Goal: Transaction & Acquisition: Purchase product/service

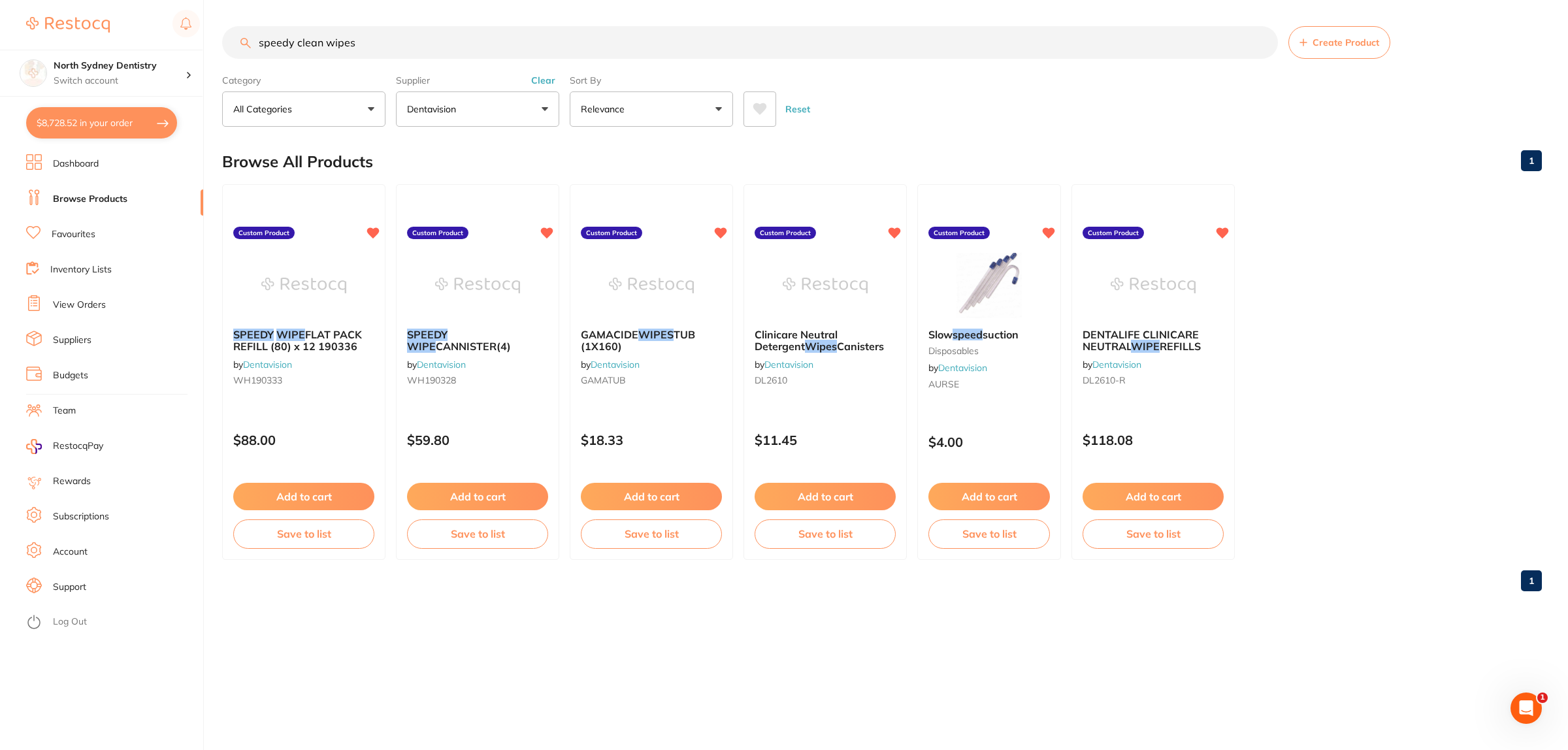
scroll to position [1552, 0]
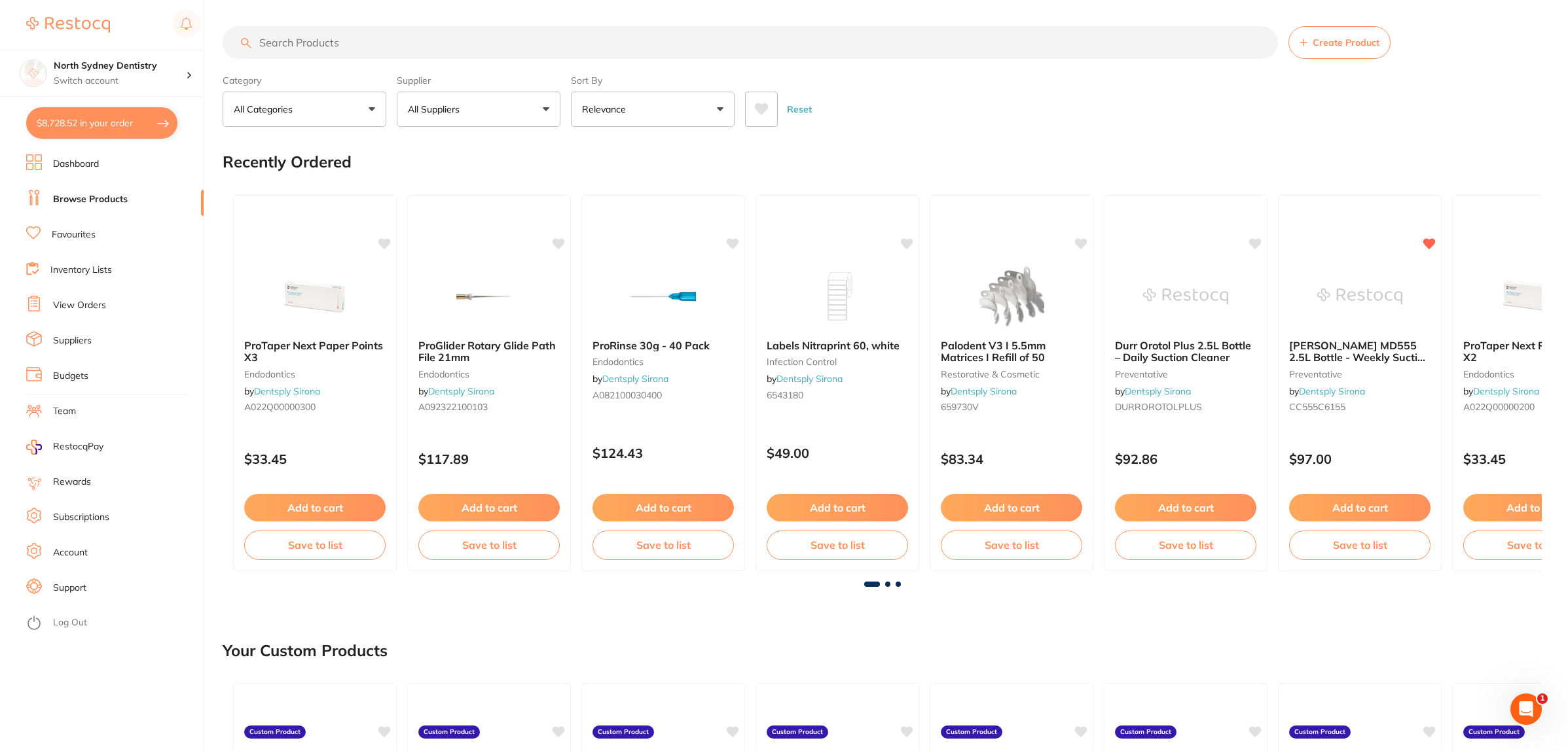
drag, startPoint x: 116, startPoint y: 121, endPoint x: 1140, endPoint y: 360, distance: 1051.5
click at [116, 120] on button "$8,728.52 in your order" at bounding box center [102, 123] width 151 height 31
checkbox input "true"
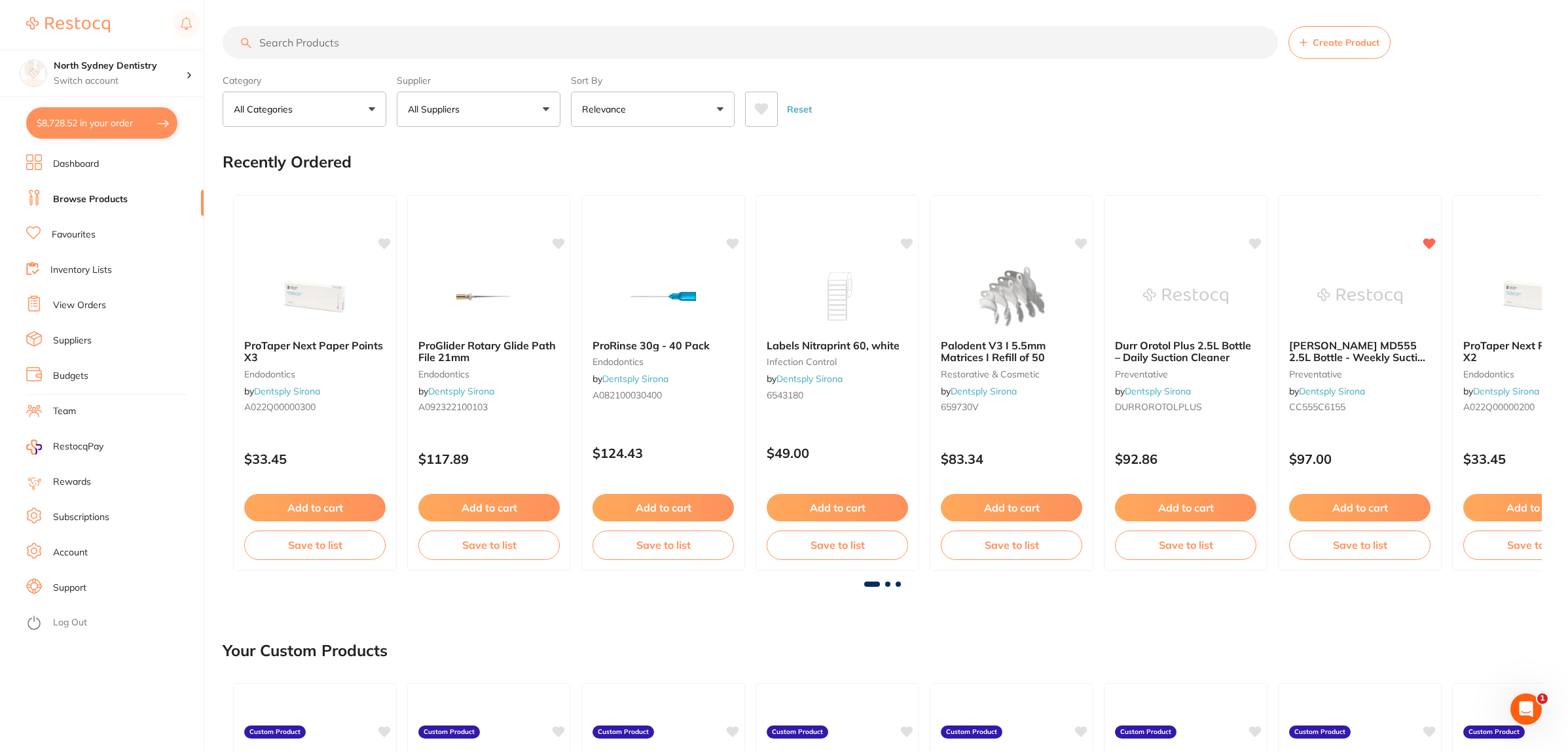
checkbox input "true"
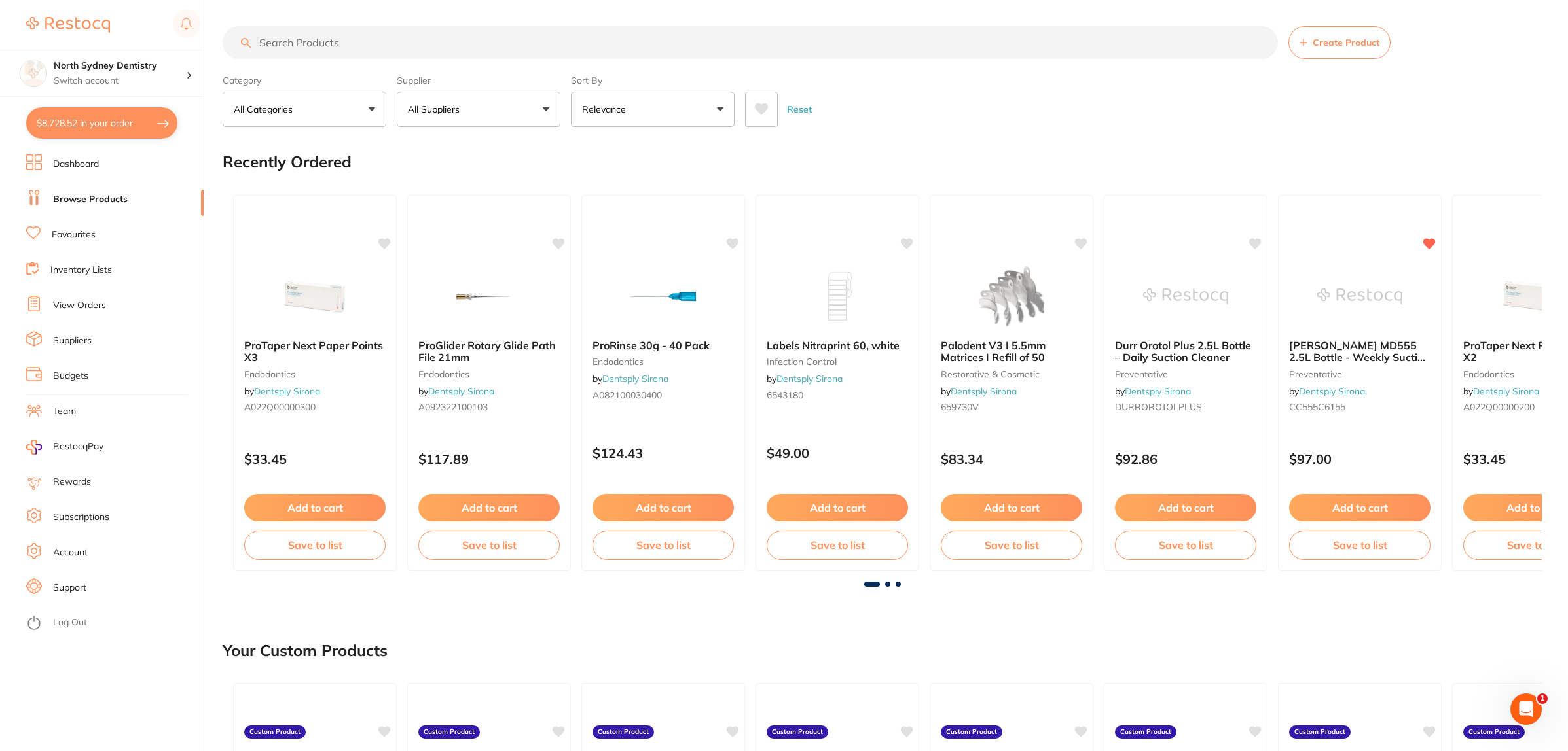
checkbox input "true"
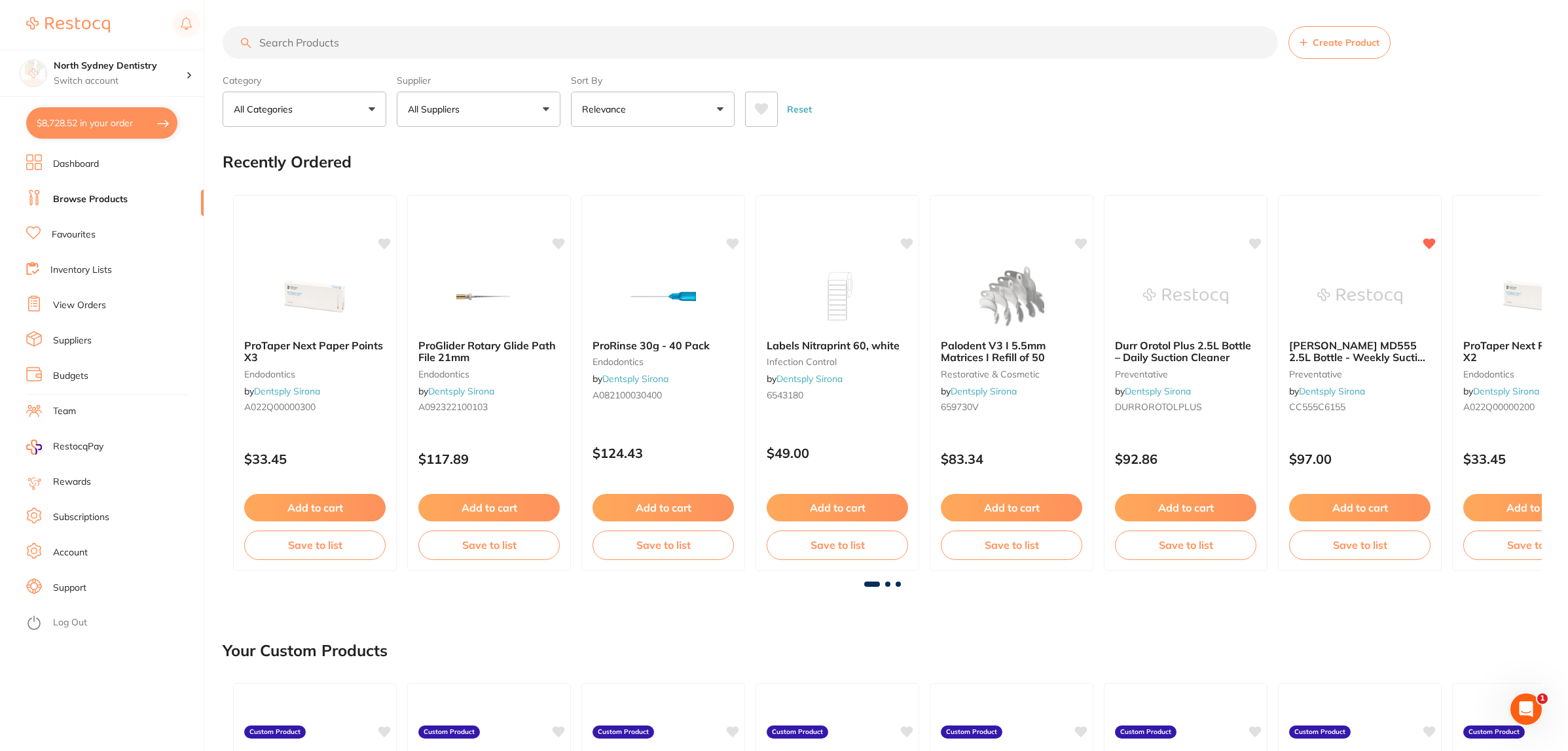
checkbox input "true"
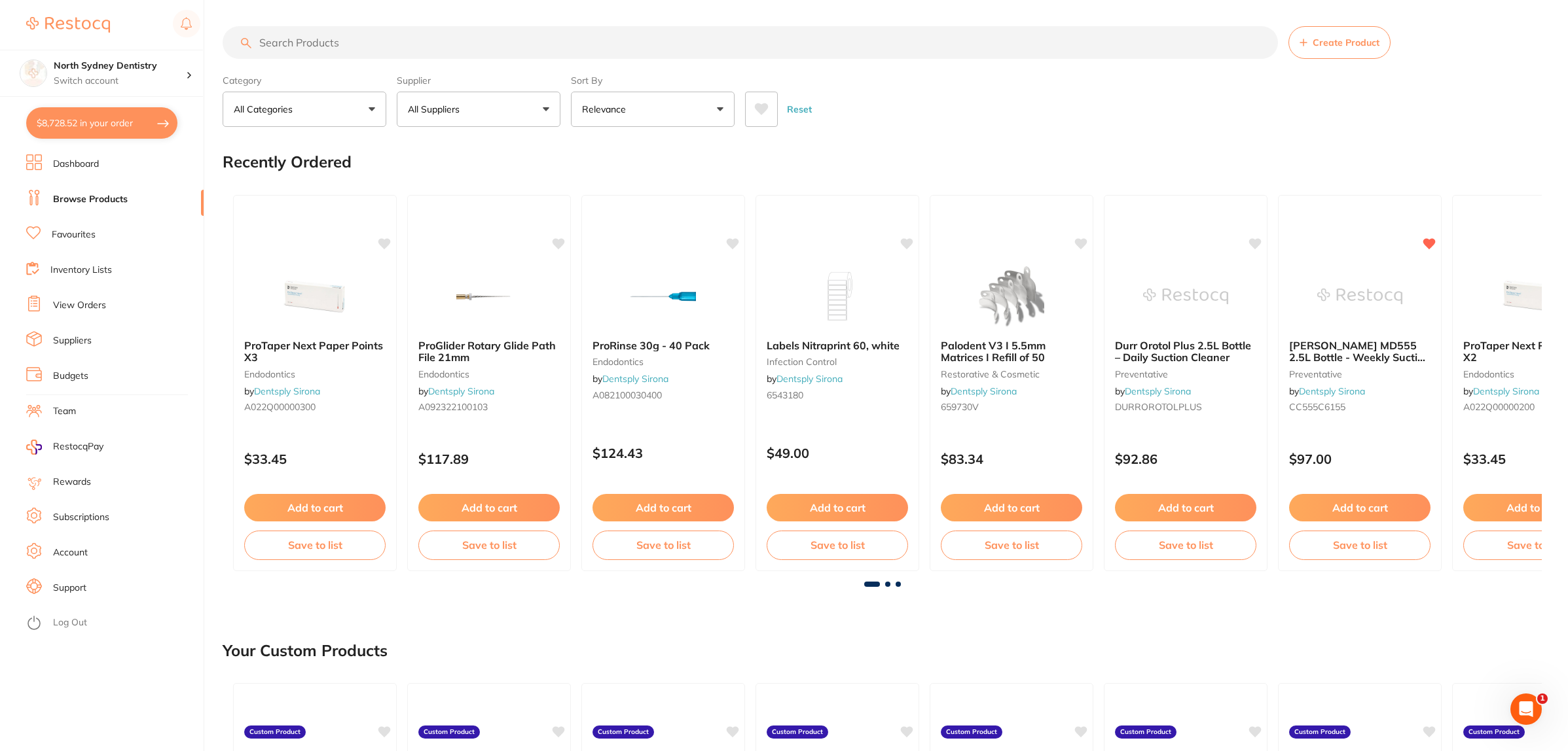
checkbox input "true"
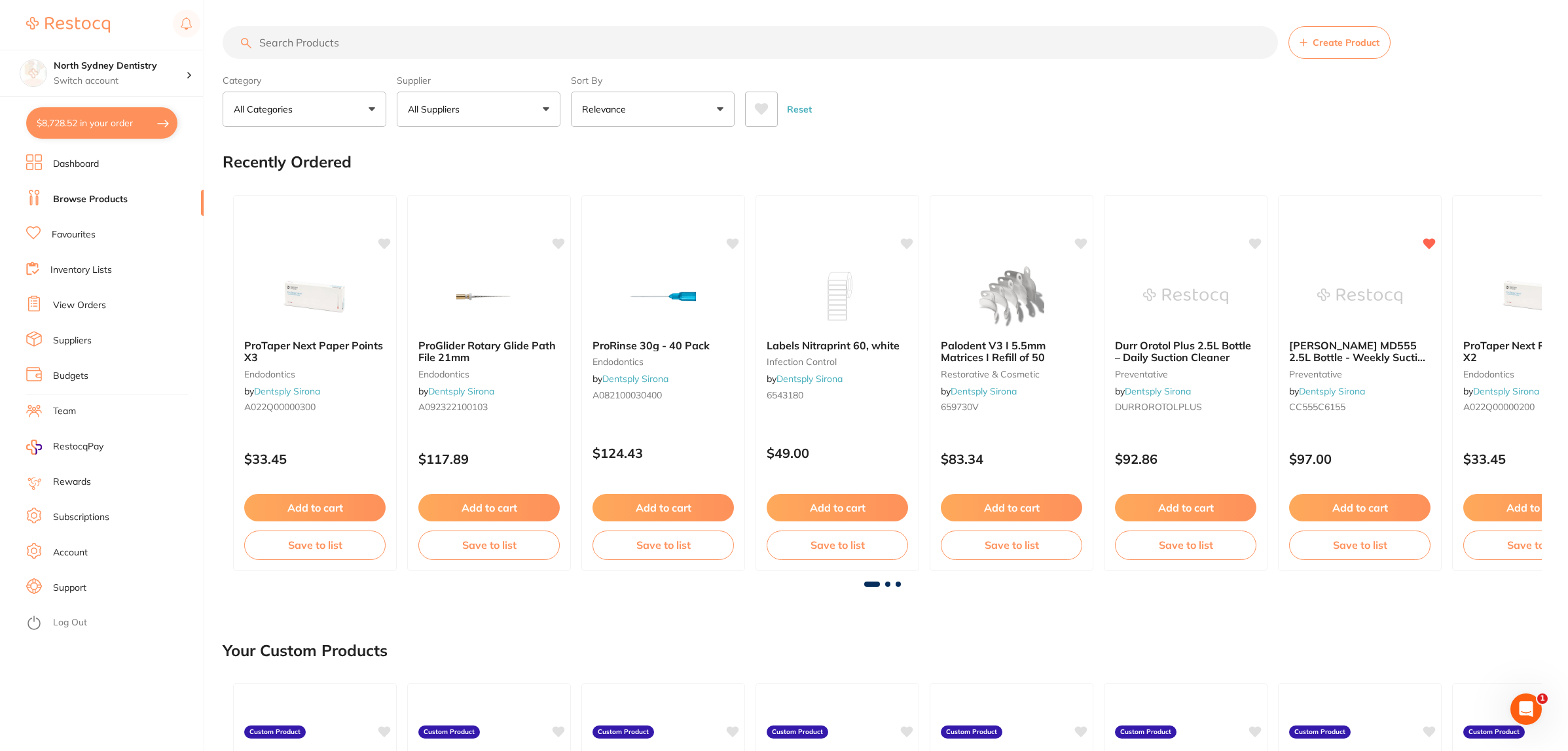
checkbox input "true"
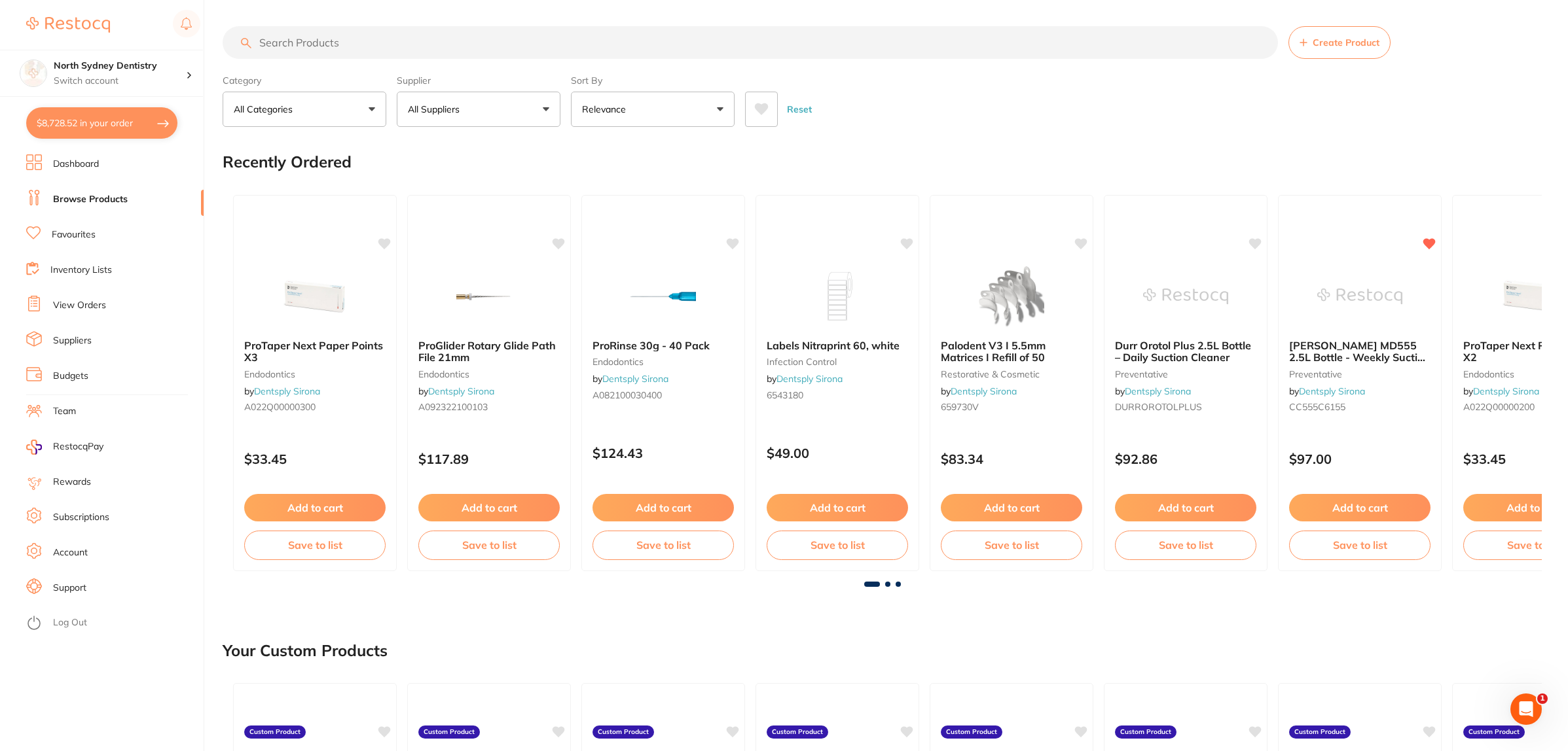
checkbox input "true"
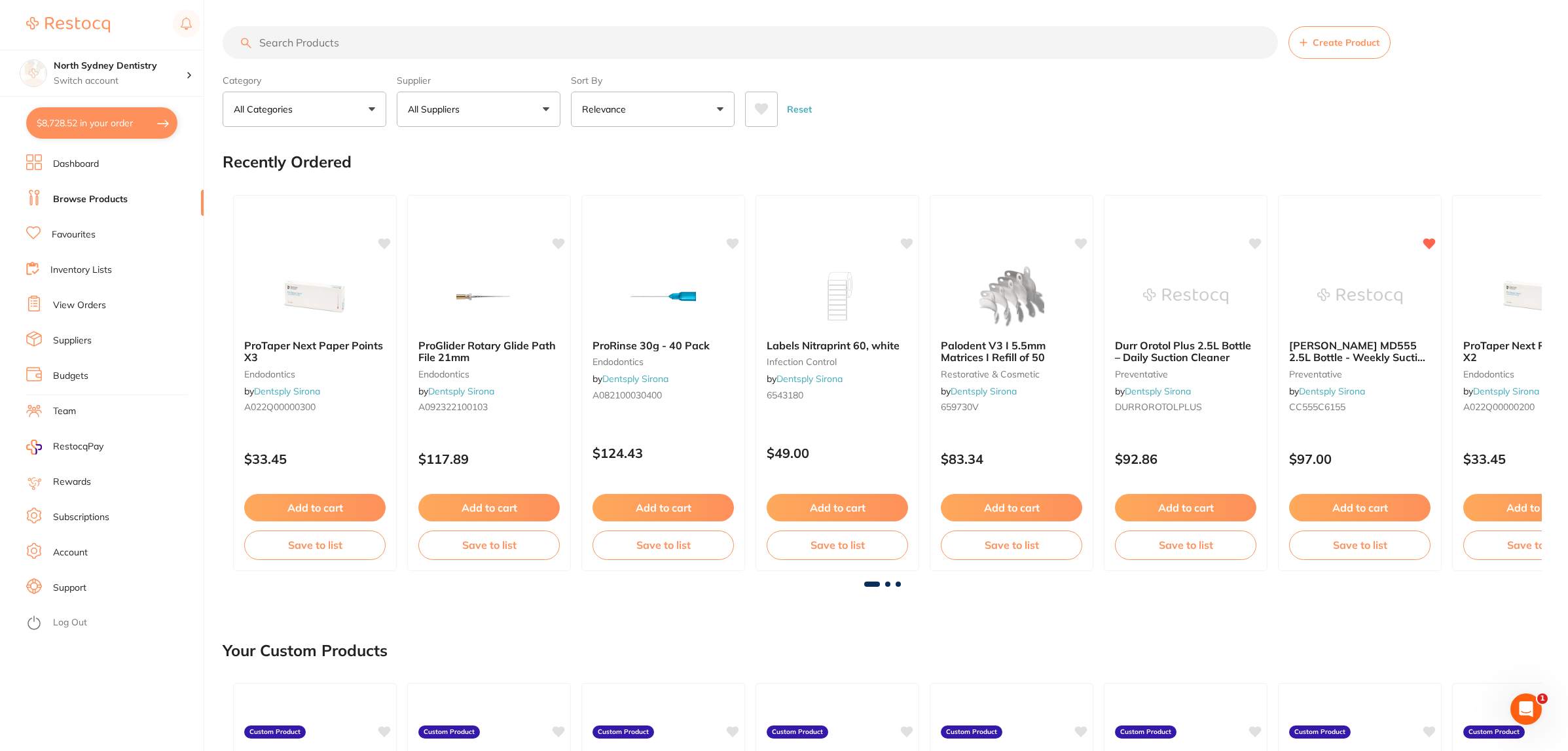
checkbox input "true"
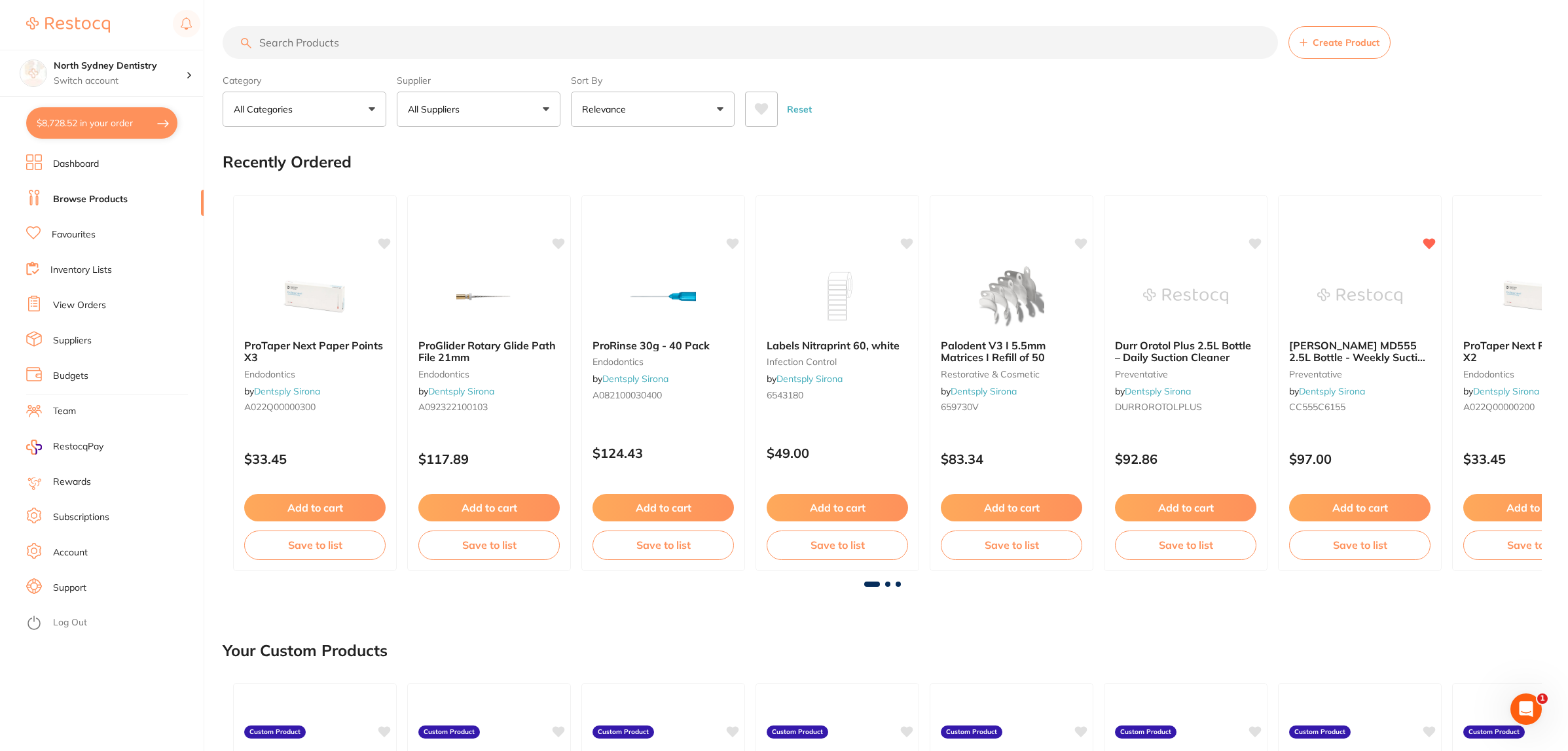
checkbox input "true"
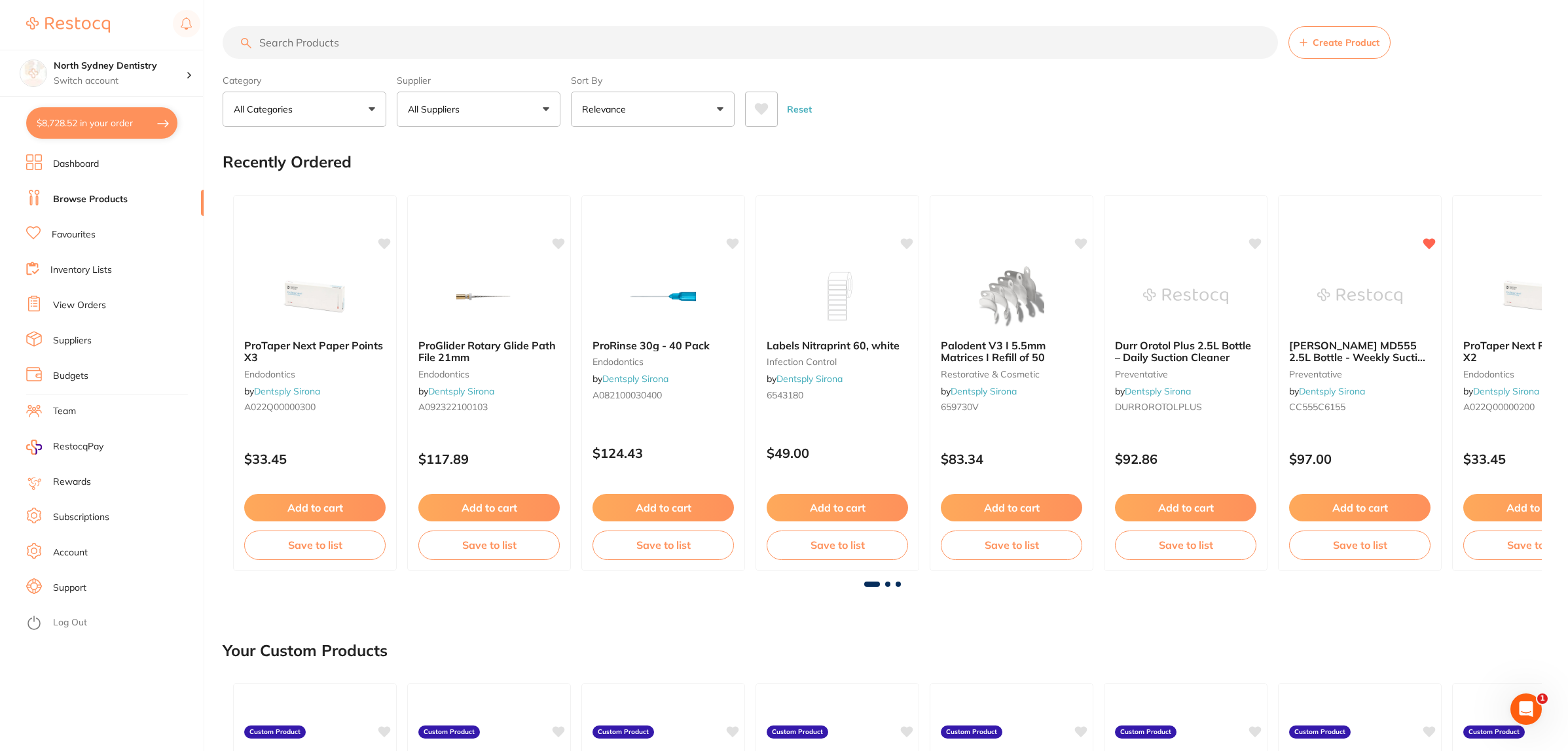
checkbox input "true"
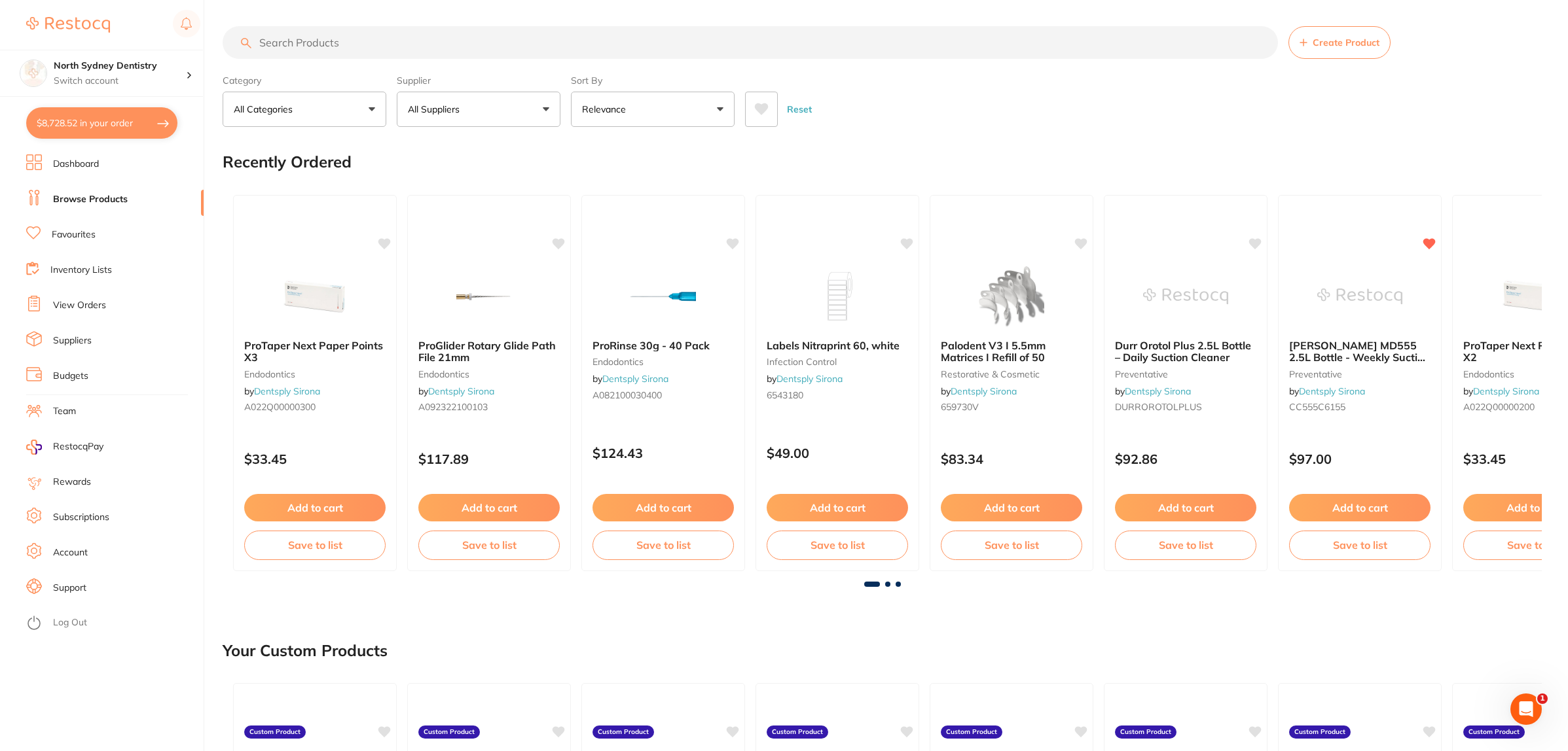
checkbox input "true"
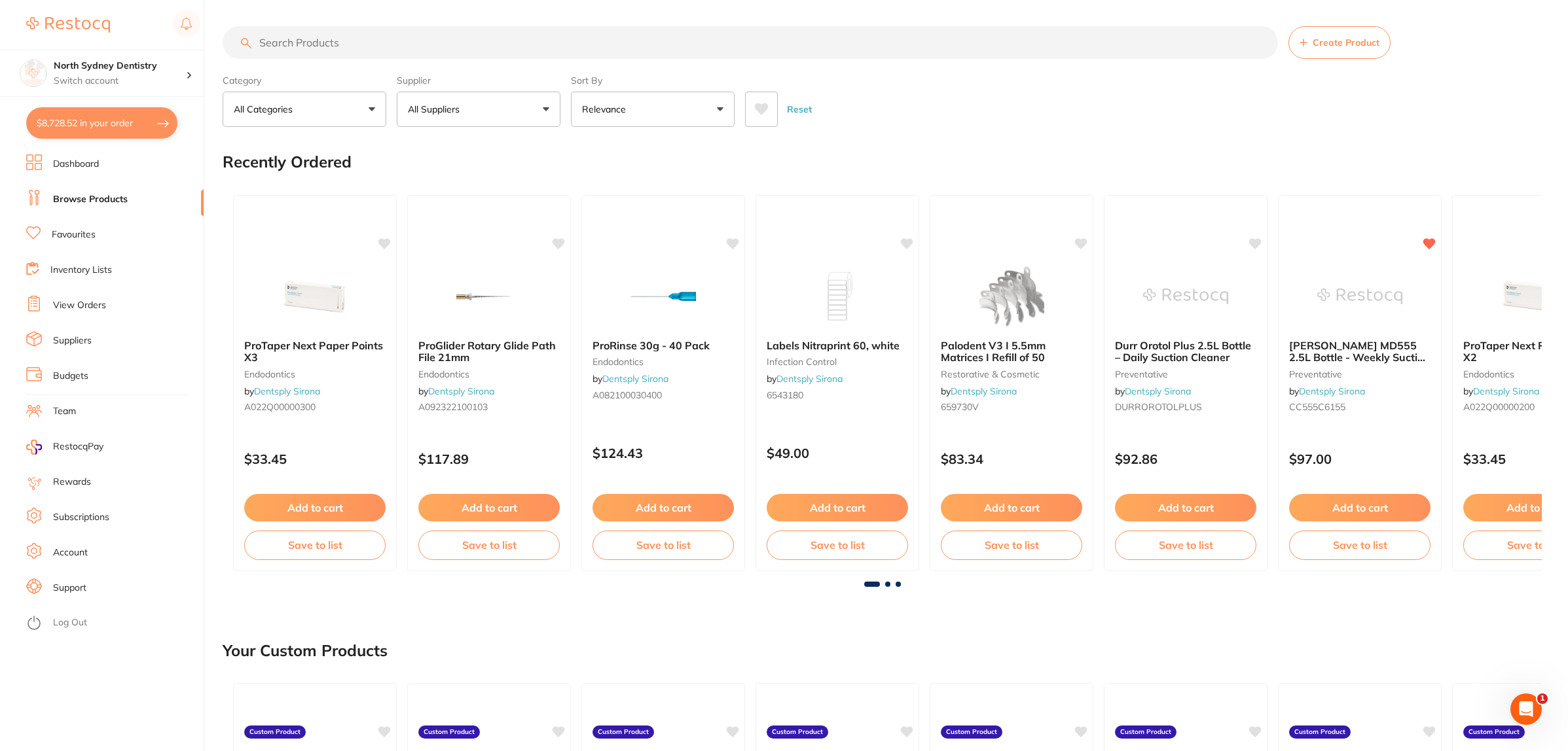
checkbox input "true"
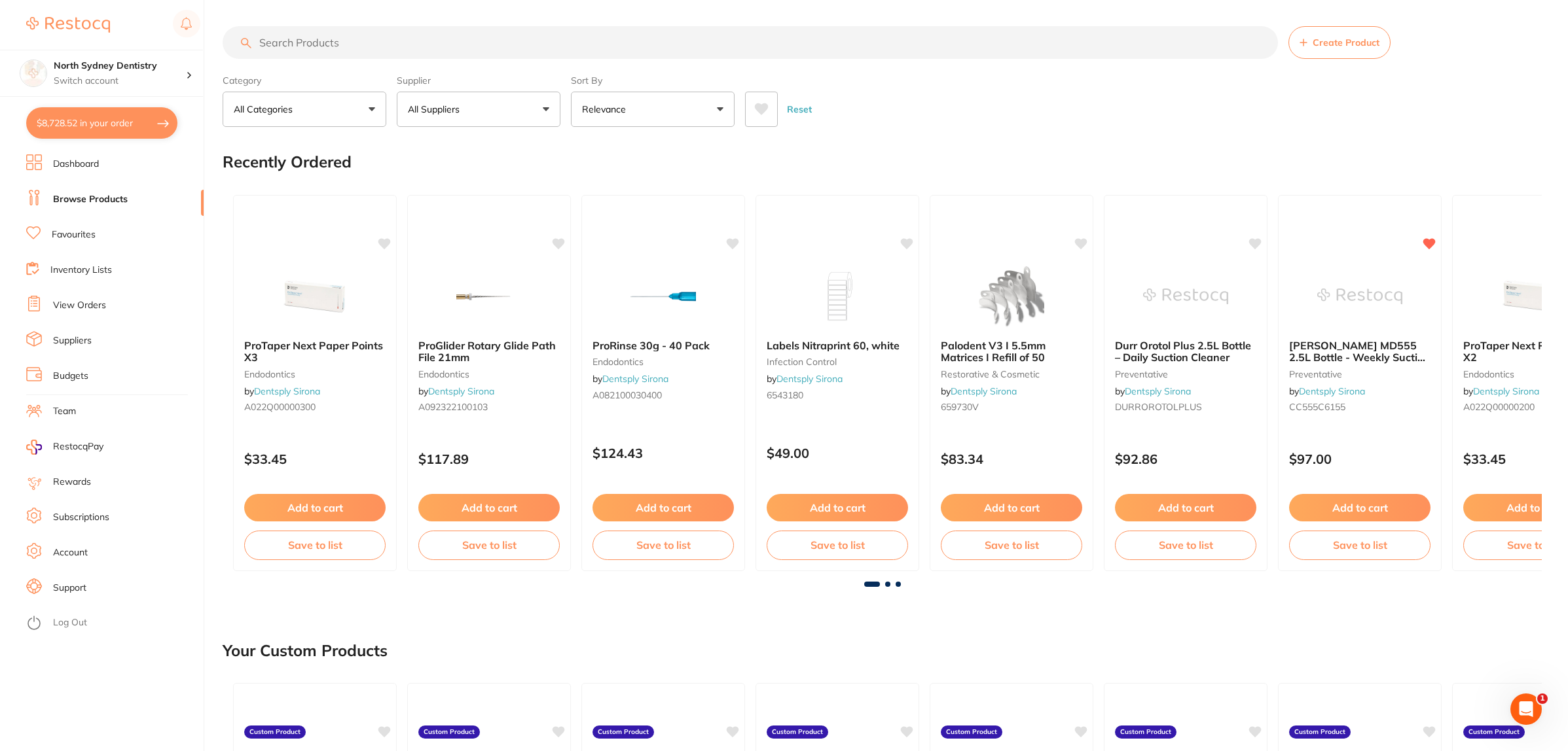
checkbox input "true"
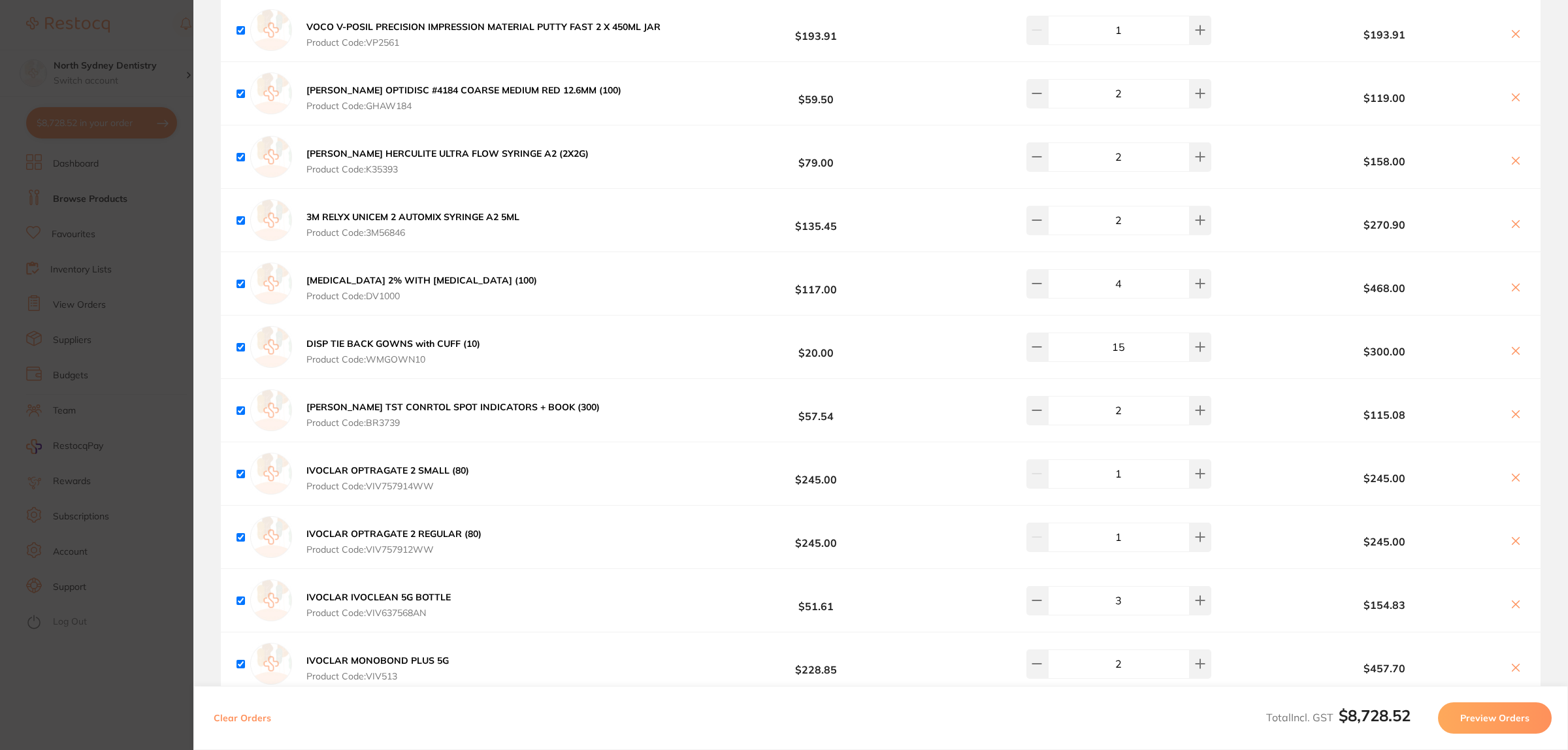
scroll to position [4278, 0]
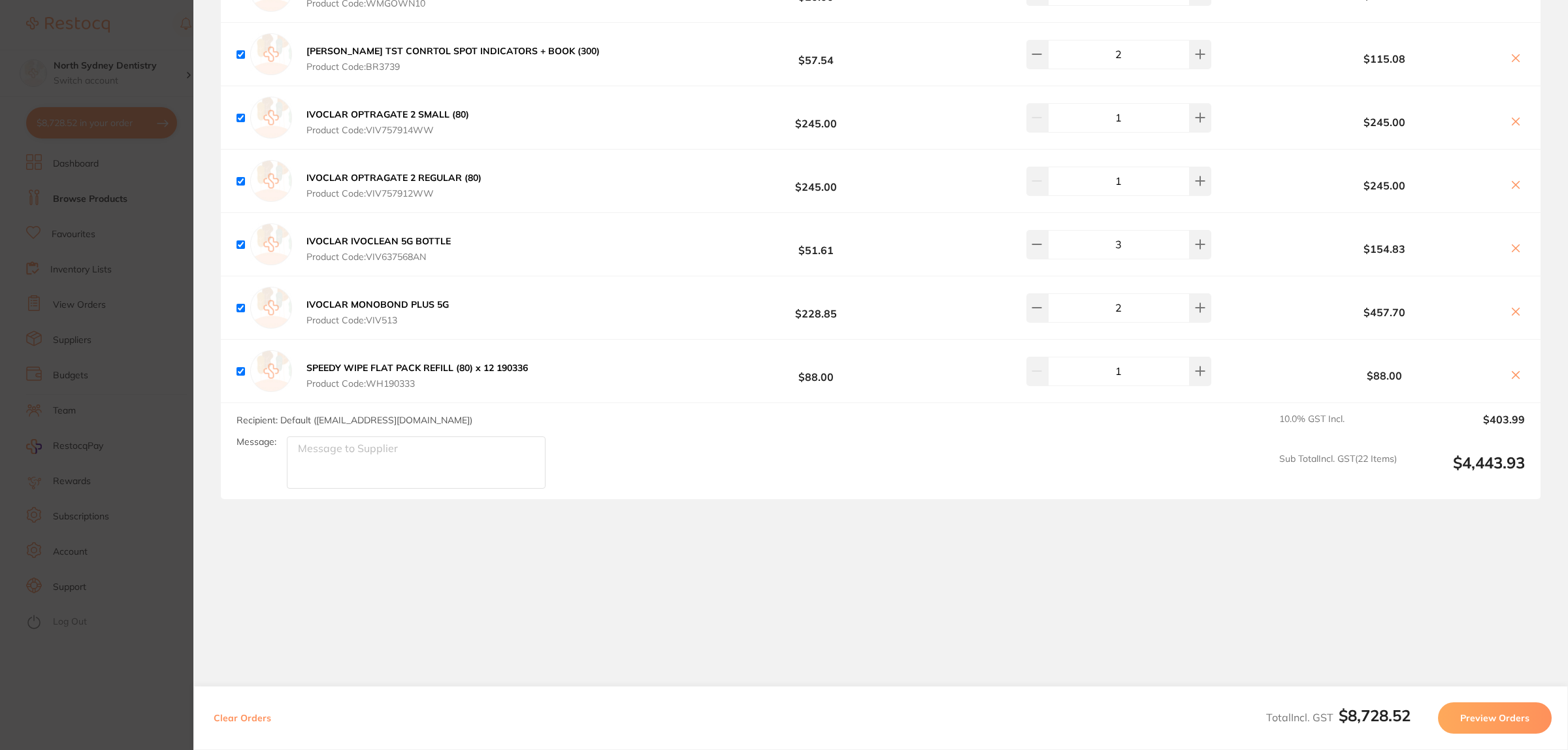
drag, startPoint x: 141, startPoint y: 667, endPoint x: 141, endPoint y: 31, distance: 636.0
click at [142, 669] on section "Update RRP Set your pre negotiated price for this item. Item Agreed RRP (excl. …" at bounding box center [784, 375] width 1568 height 750
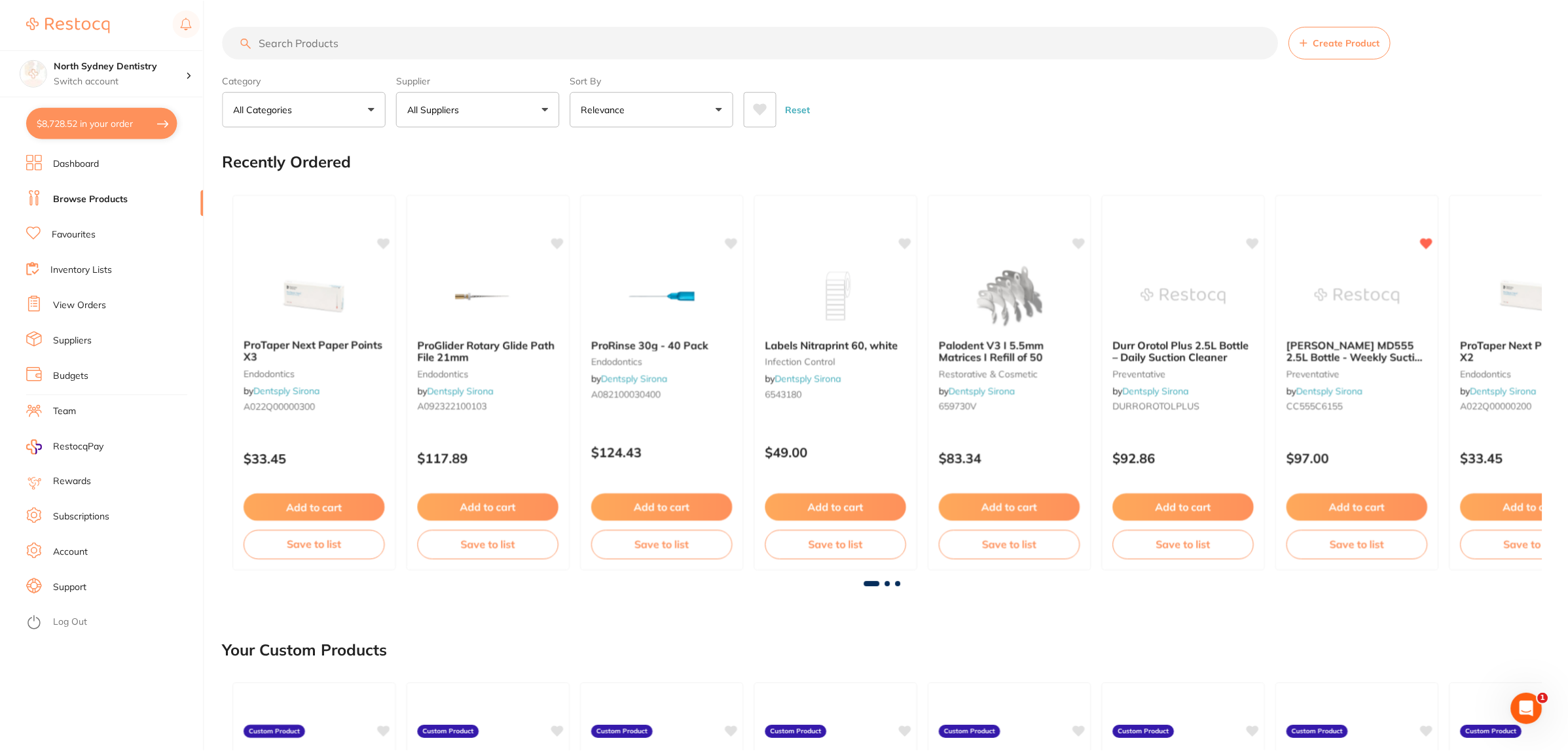
scroll to position [1, 0]
